Goal: Task Accomplishment & Management: Use online tool/utility

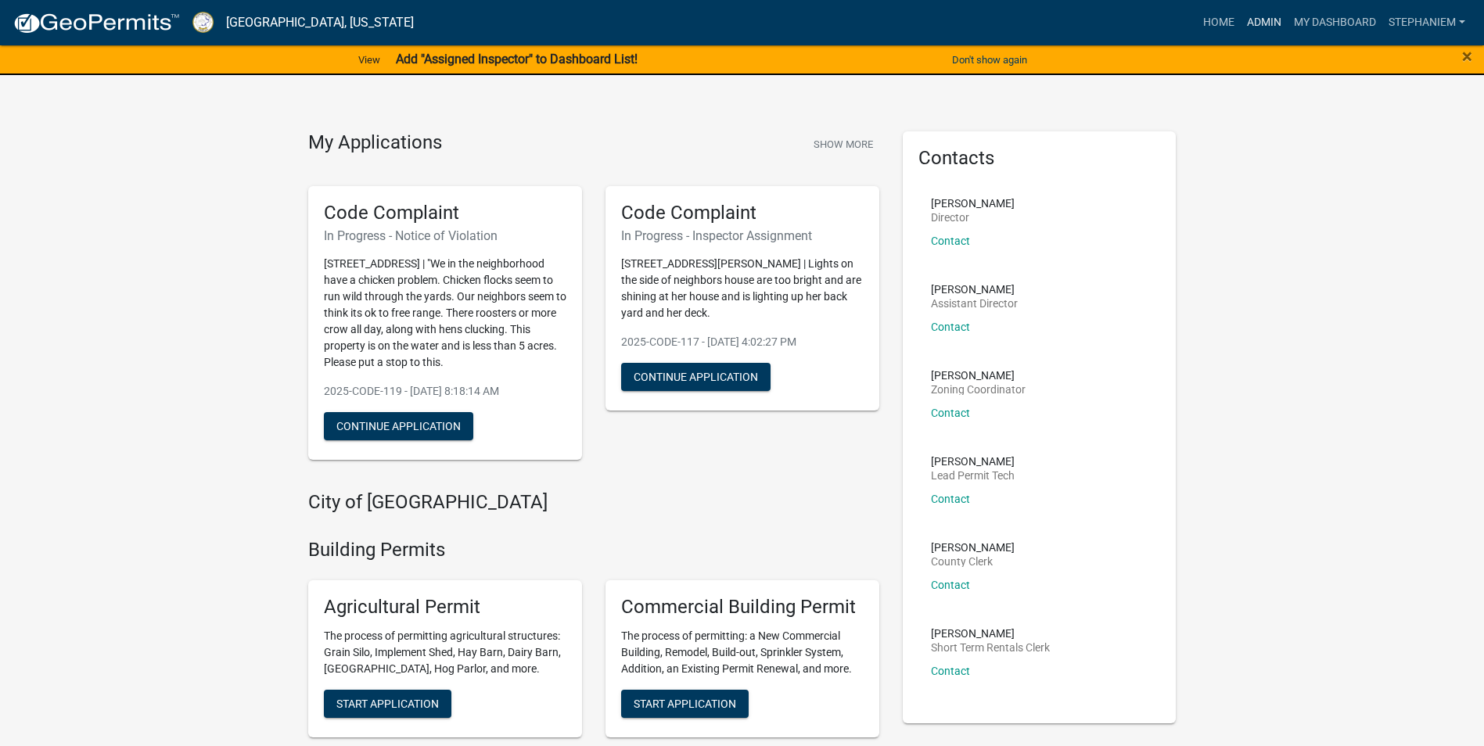
click at [1252, 28] on link "Admin" at bounding box center [1264, 23] width 47 height 30
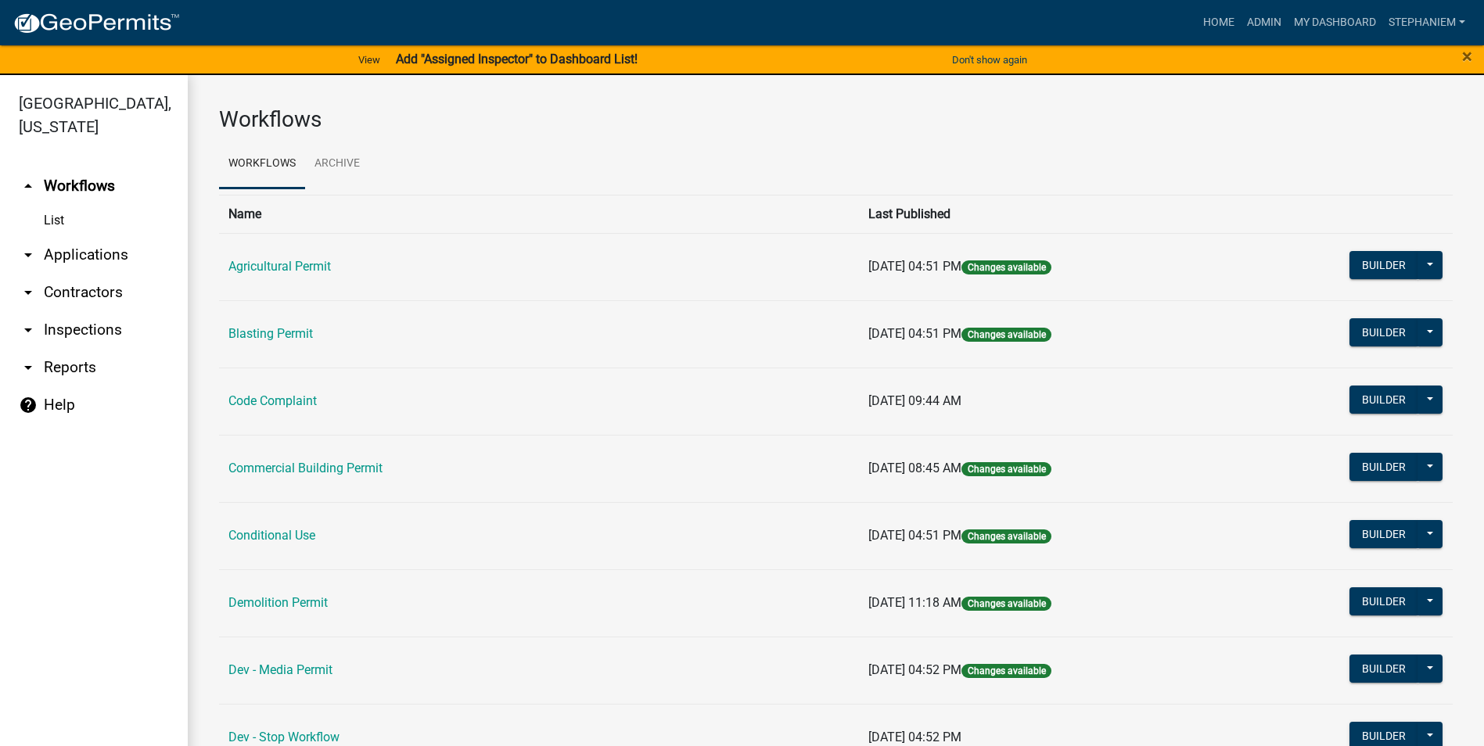
click at [77, 329] on link "arrow_drop_down Inspections" at bounding box center [94, 330] width 188 height 38
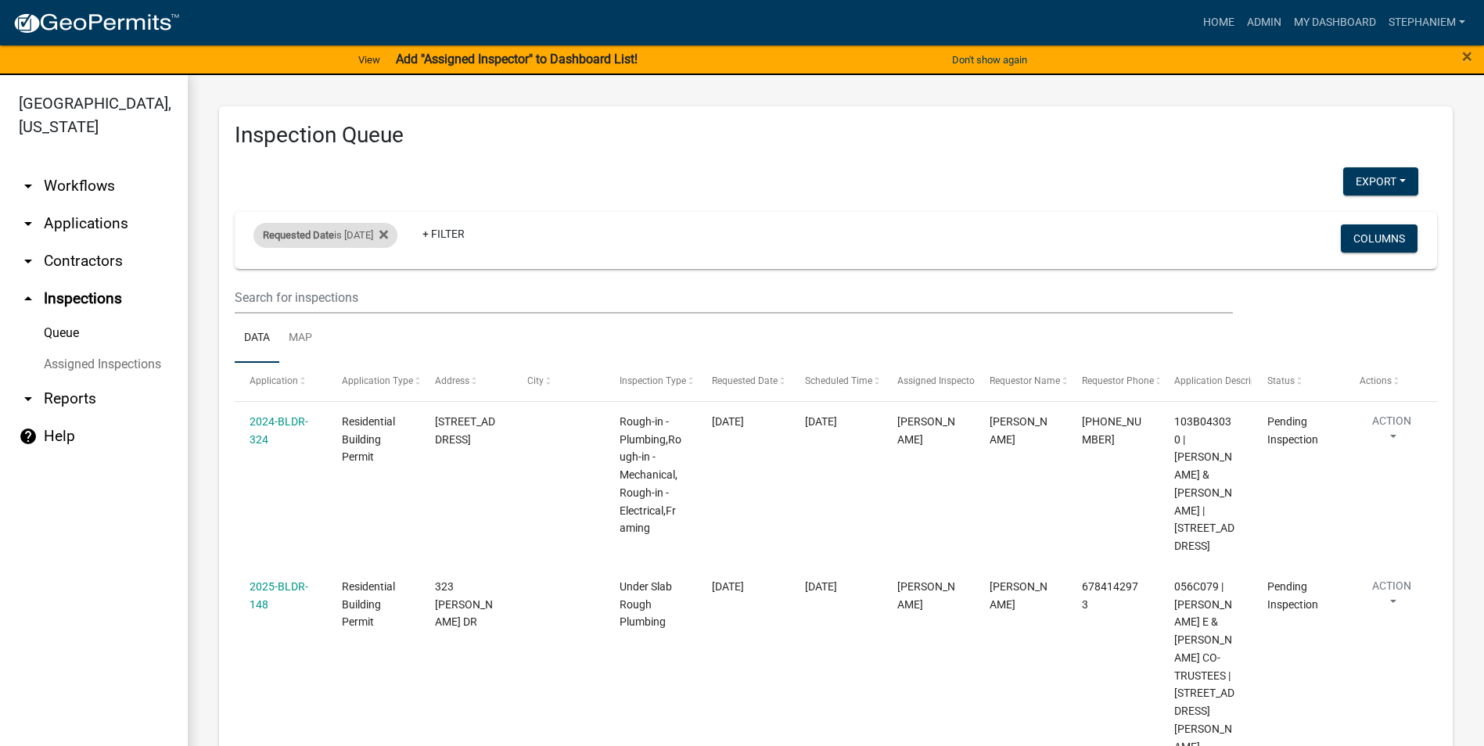
click at [343, 236] on div "Requested Date is [DATE]" at bounding box center [325, 235] width 144 height 25
click at [388, 292] on input "[DATE]" at bounding box center [340, 294] width 110 height 32
click at [388, 229] on icon at bounding box center [383, 234] width 9 height 13
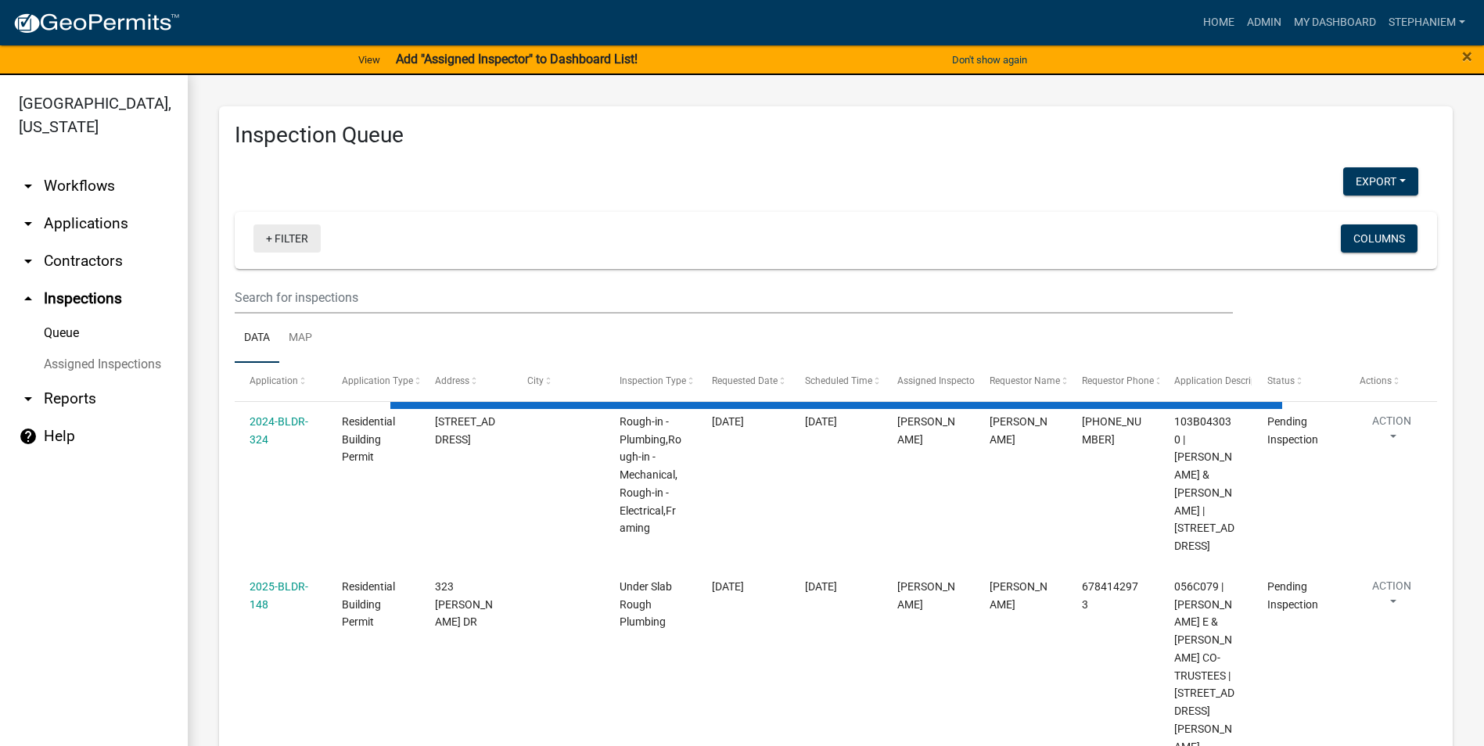
click at [311, 237] on link "+ Filter" at bounding box center [286, 238] width 67 height 28
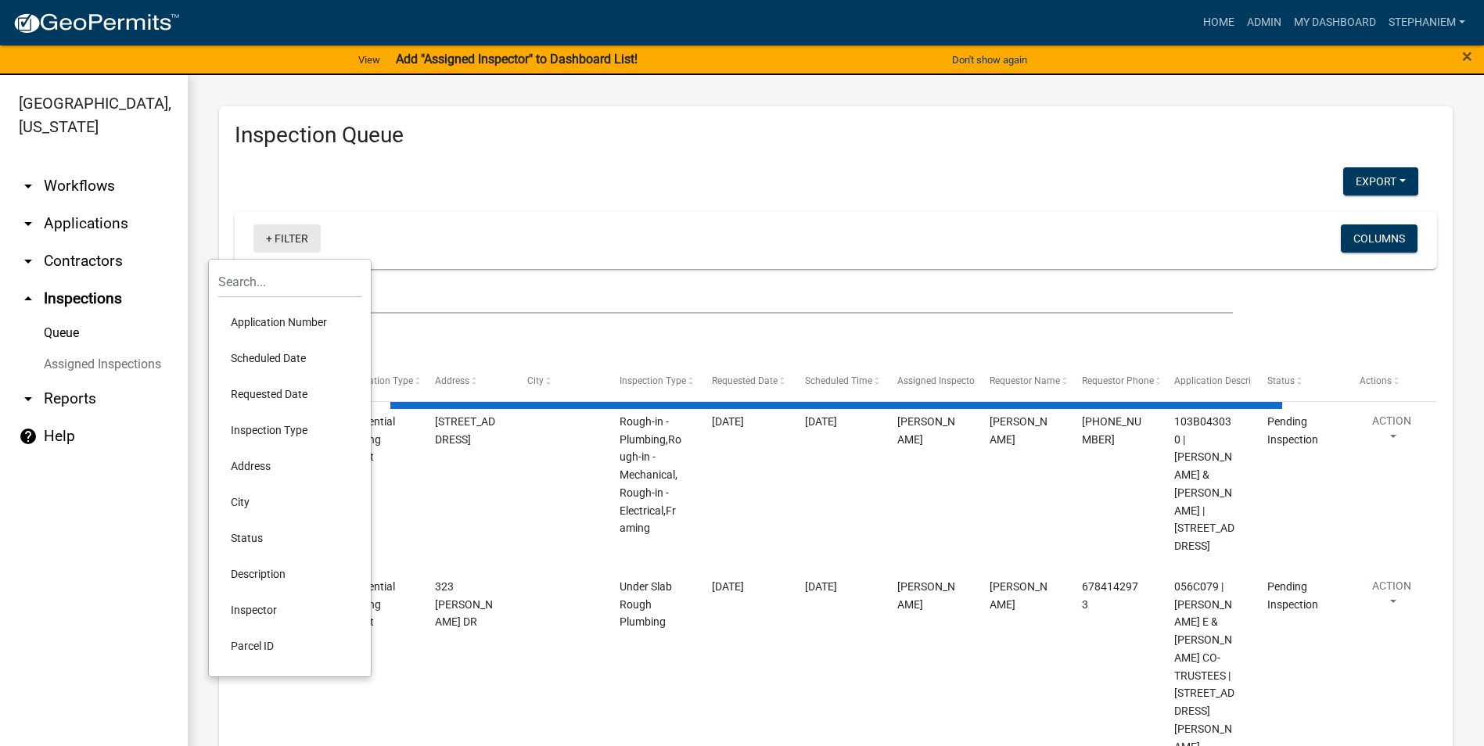
select select "3: 100"
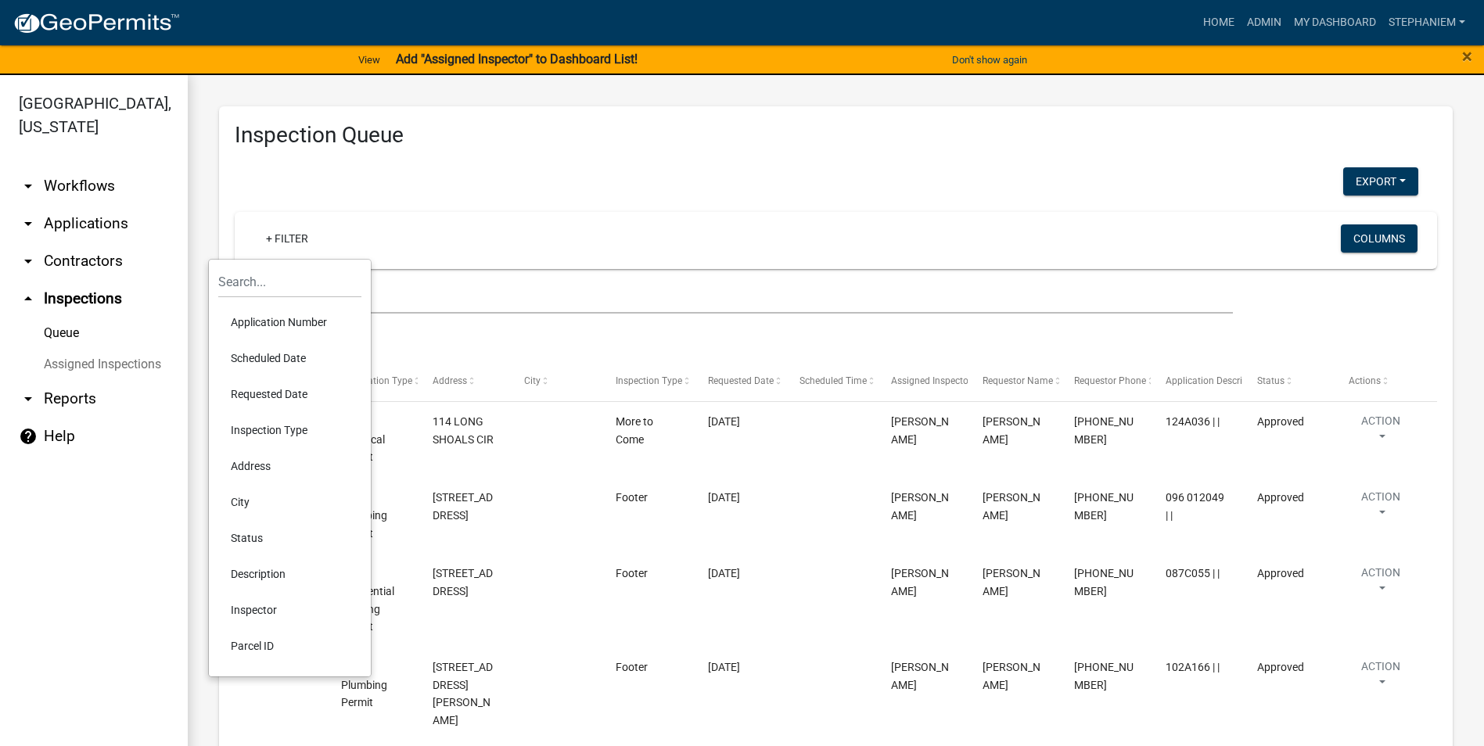
click at [264, 356] on li "Scheduled Date" at bounding box center [289, 358] width 143 height 36
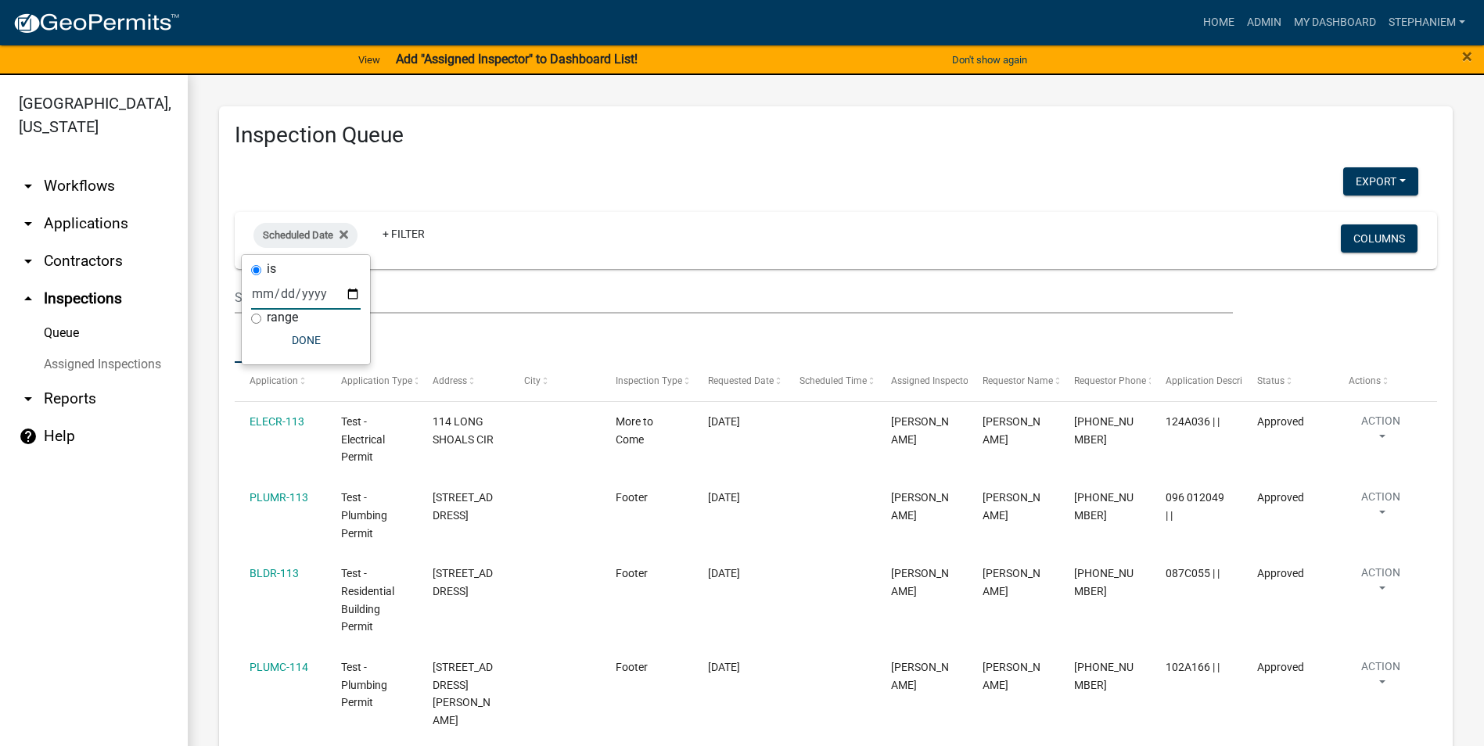
click at [357, 293] on input "date" at bounding box center [306, 294] width 110 height 32
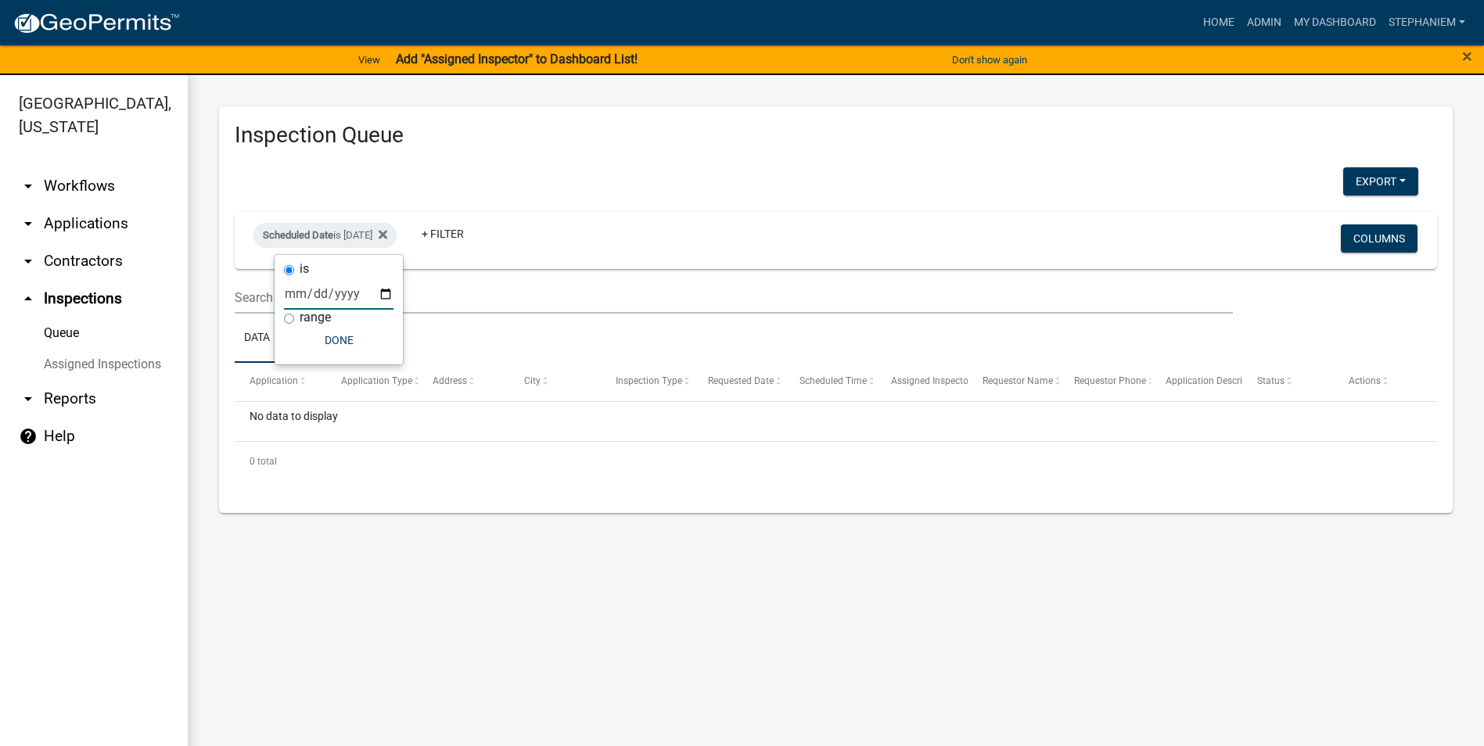
click at [387, 290] on input "[DATE]" at bounding box center [339, 294] width 110 height 32
type input "[DATE]"
select select "3: 100"
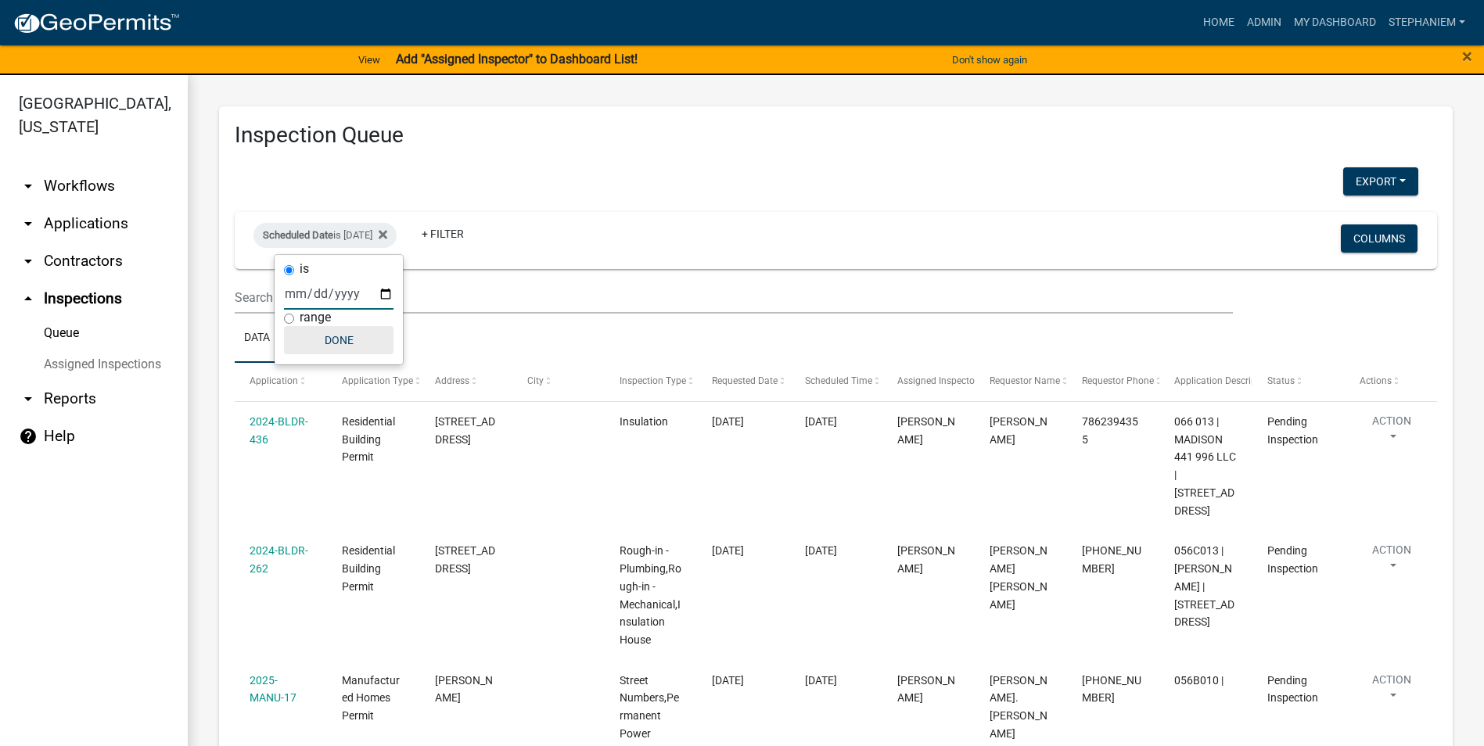
click at [341, 341] on button "Done" at bounding box center [339, 340] width 110 height 28
click at [83, 393] on link "arrow_drop_down Reports" at bounding box center [94, 399] width 188 height 38
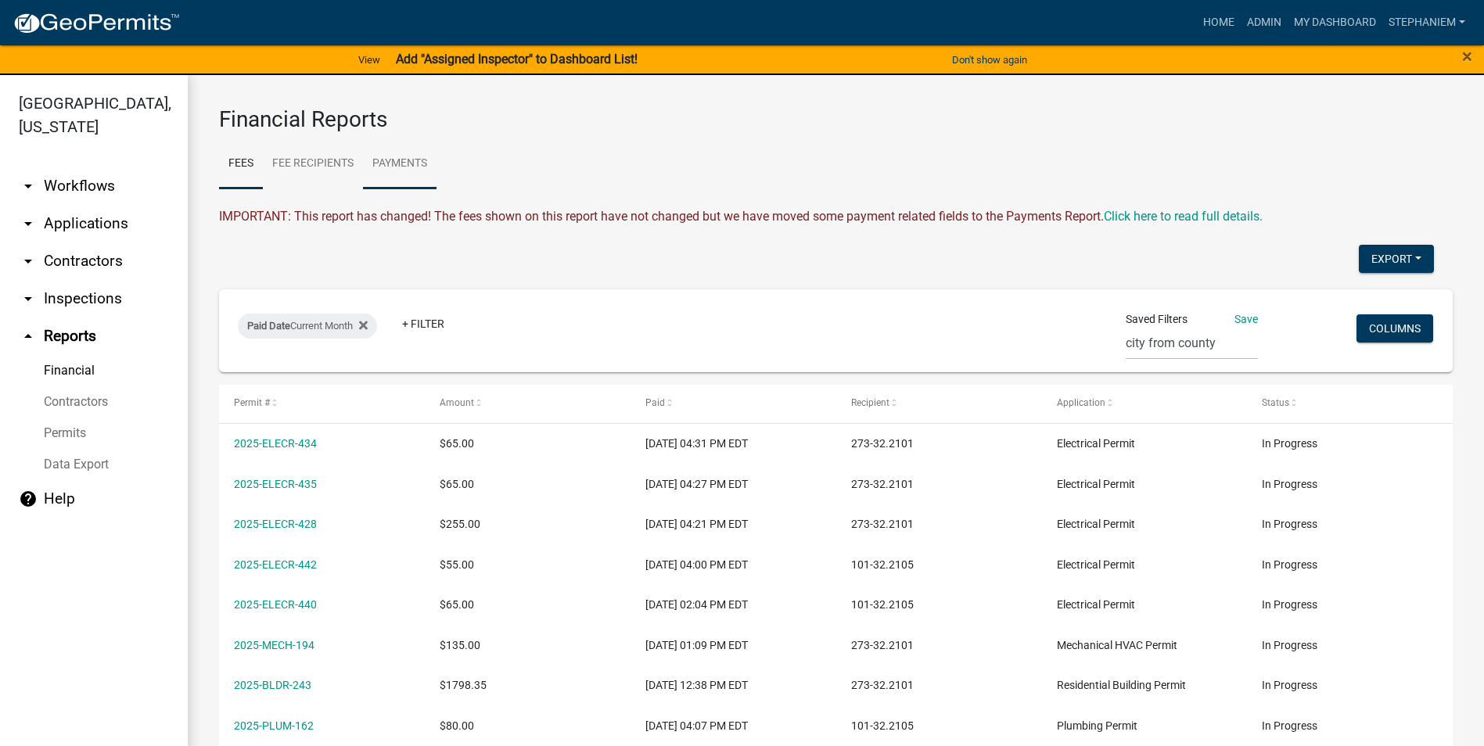
drag, startPoint x: 397, startPoint y: 163, endPoint x: 361, endPoint y: 192, distance: 45.6
click at [397, 163] on link "Payments" at bounding box center [400, 164] width 74 height 50
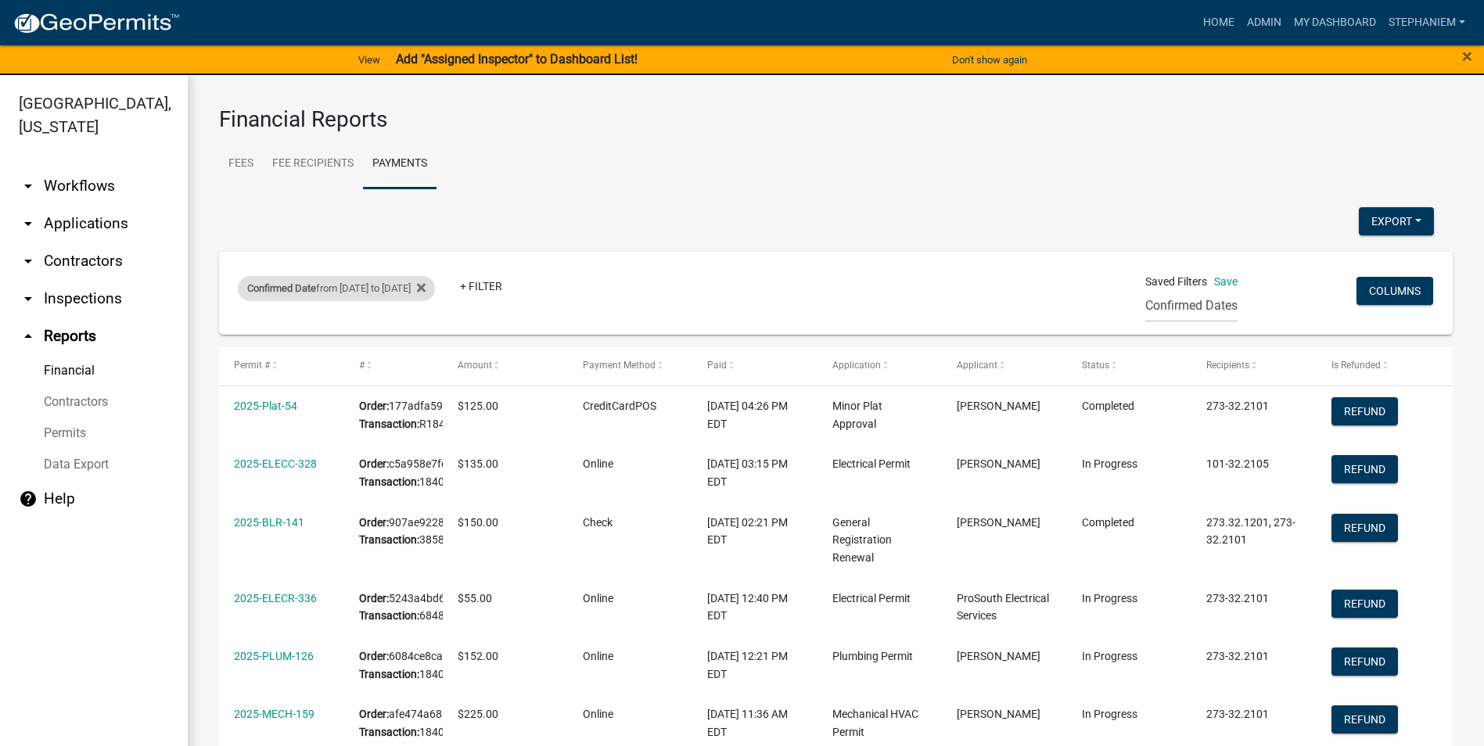
click at [399, 293] on div "Confirmed Date from [DATE] to [DATE]" at bounding box center [336, 288] width 197 height 25
select select "custom"
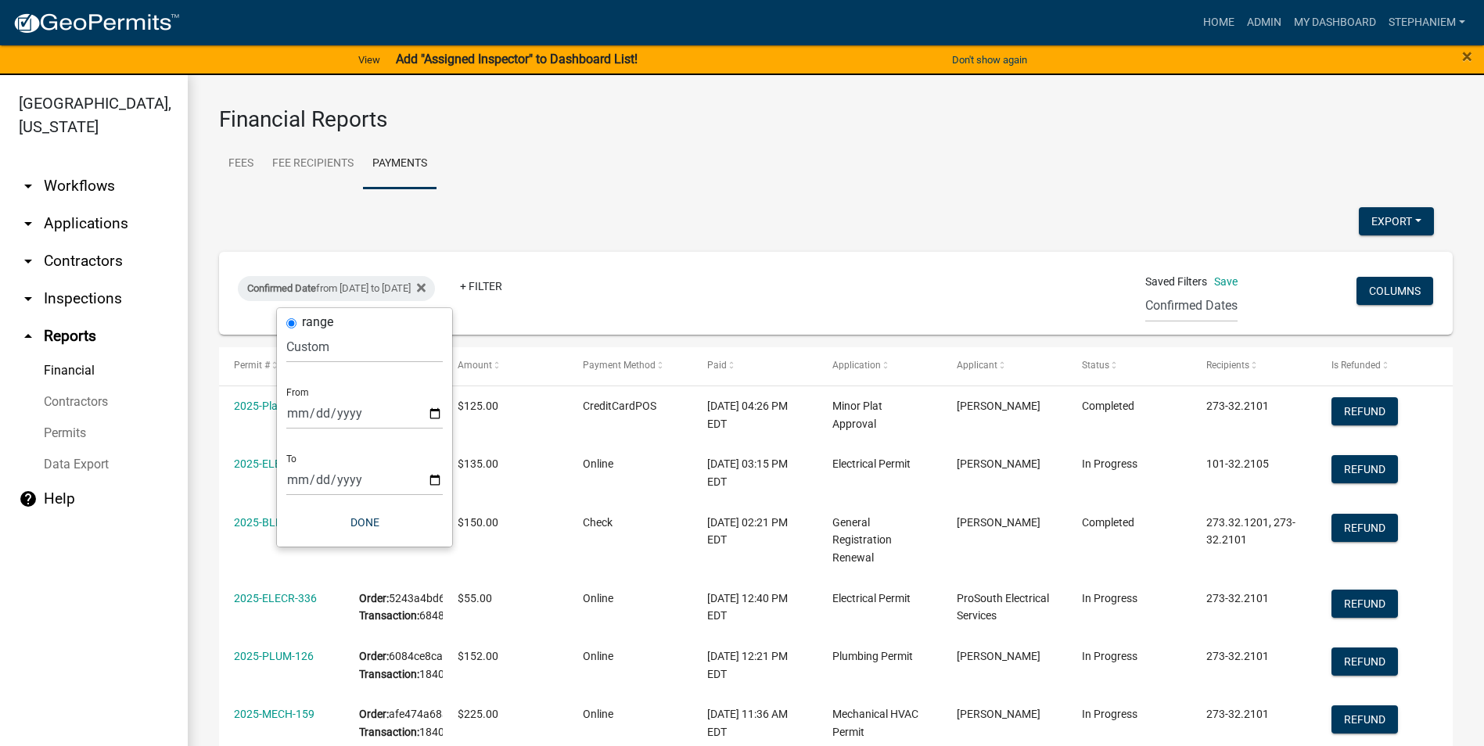
click at [601, 301] on div "Confirmed Date from [DATE] to [DATE] + Filter" at bounding box center [632, 292] width 813 height 41
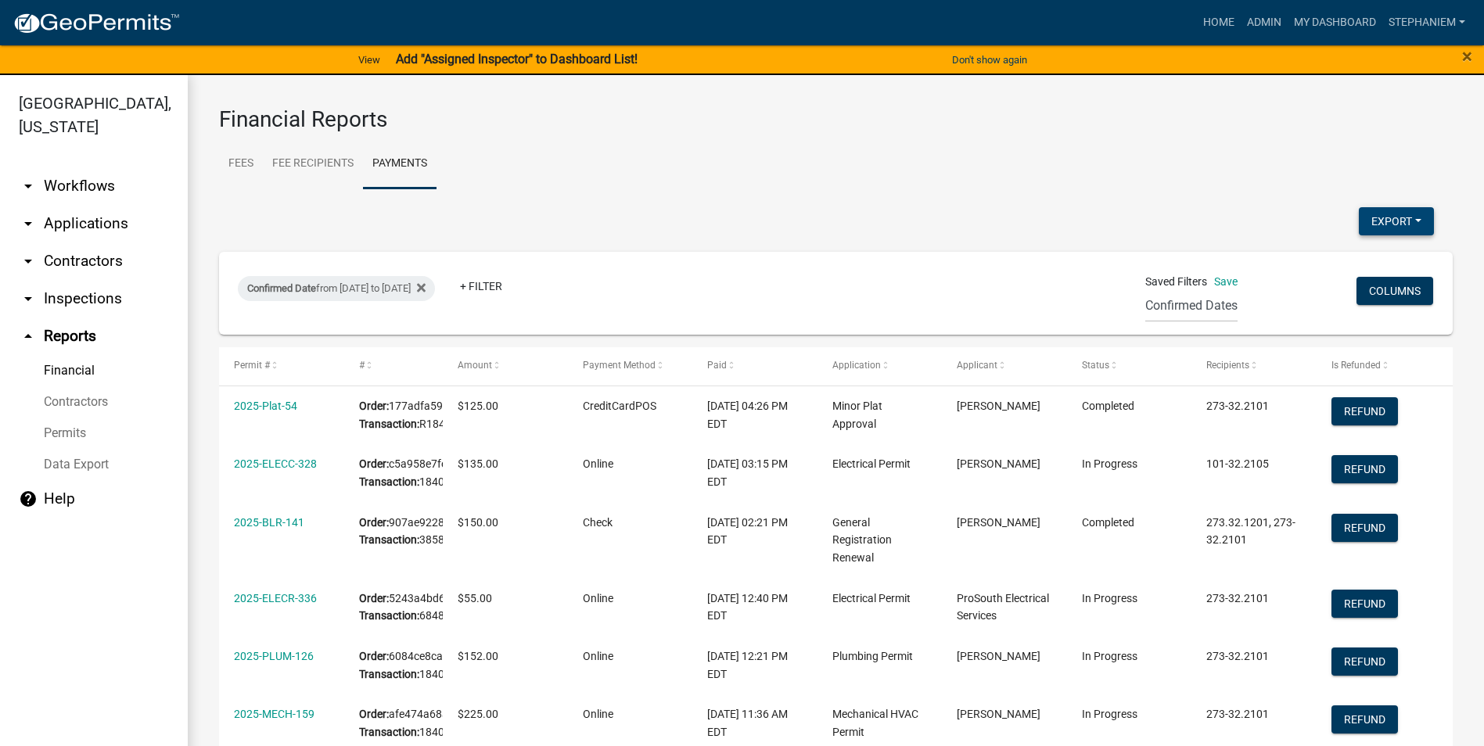
click at [1421, 221] on button "Export" at bounding box center [1396, 221] width 75 height 28
click at [1321, 257] on button "Excel Format (.xlsx)" at bounding box center [1360, 262] width 146 height 38
